Goal: Use online tool/utility

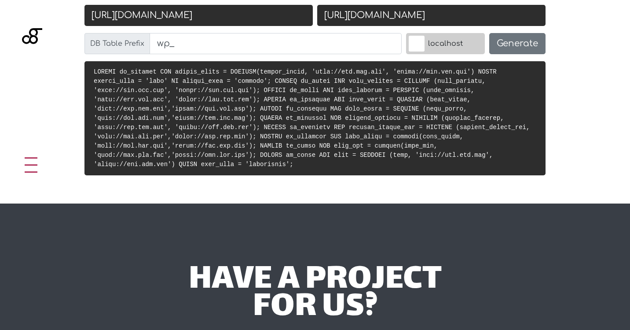
scroll to position [424, 0]
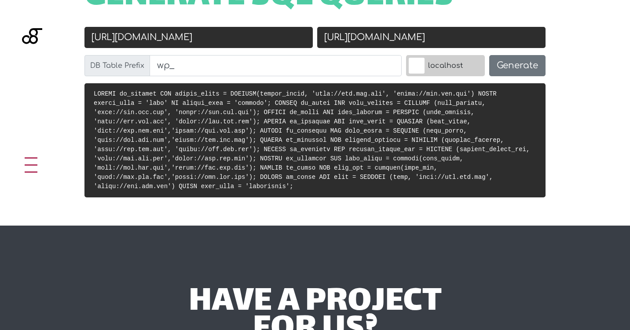
click at [202, 37] on input "[URL][DOMAIN_NAME]" at bounding box center [198, 37] width 228 height 21
drag, startPoint x: 202, startPoint y: 37, endPoint x: 109, endPoint y: 39, distance: 93.3
click at [109, 39] on input "[URL][DOMAIN_NAME]" at bounding box center [198, 37] width 228 height 21
type input "[URL][DOMAIN_NAME]"
click at [368, 36] on input "[URL][DOMAIN_NAME]" at bounding box center [431, 37] width 228 height 21
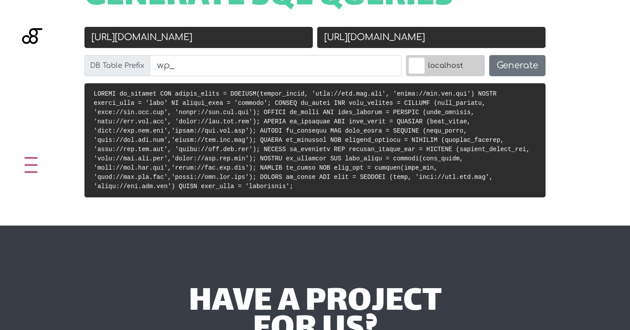
drag, startPoint x: 360, startPoint y: 37, endPoint x: 451, endPoint y: 37, distance: 90.2
click at [451, 37] on input "[URL][DOMAIN_NAME]" at bounding box center [431, 37] width 228 height 21
type input "[URL][DOMAIN_NAME]"
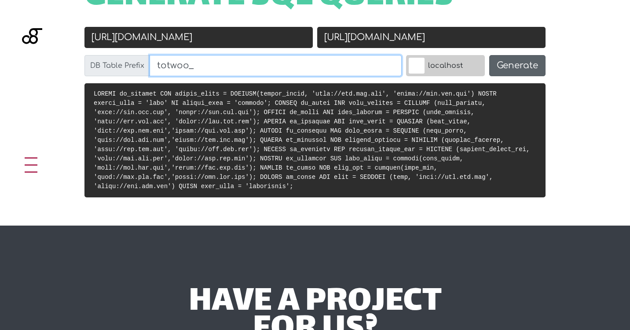
type input "totwoo_"
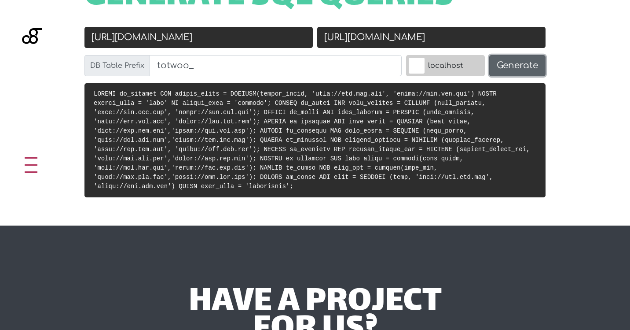
click at [541, 67] on button "Generate" at bounding box center [517, 65] width 56 height 21
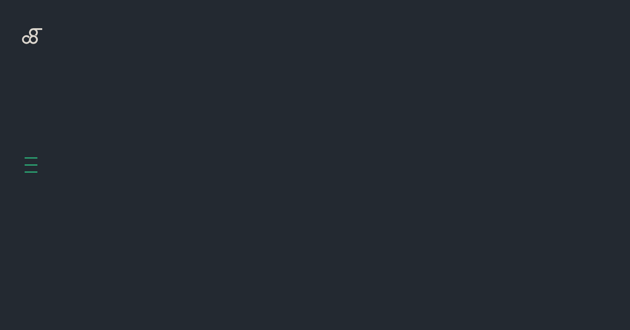
scroll to position [351, 0]
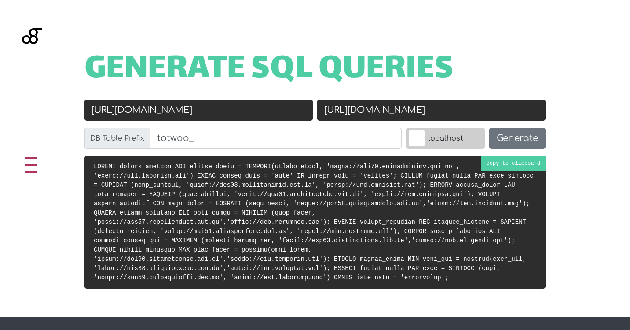
click at [503, 159] on pre at bounding box center [314, 222] width 461 height 132
